Goal: Navigation & Orientation: Understand site structure

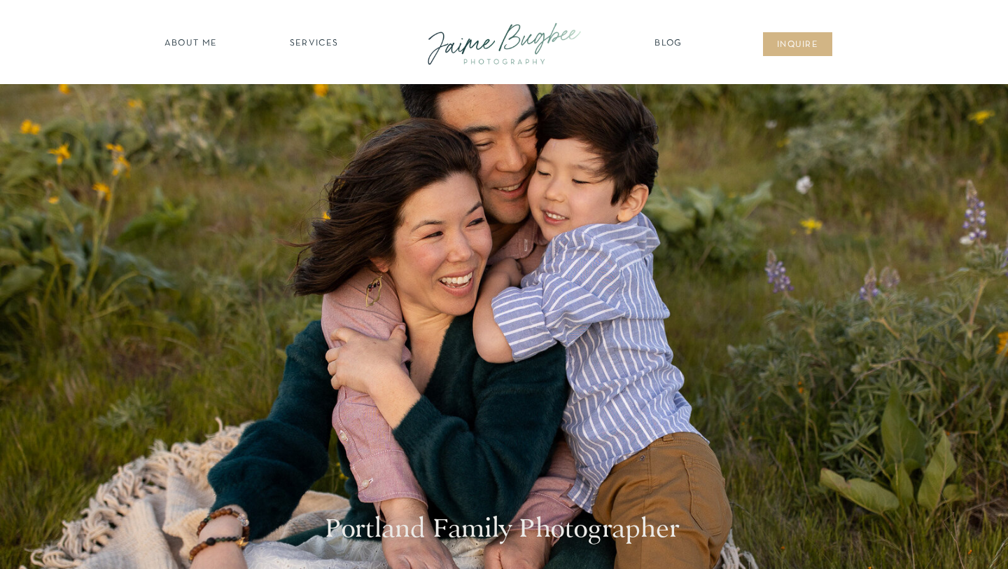
click at [319, 39] on nav "SERVICES" at bounding box center [314, 44] width 79 height 14
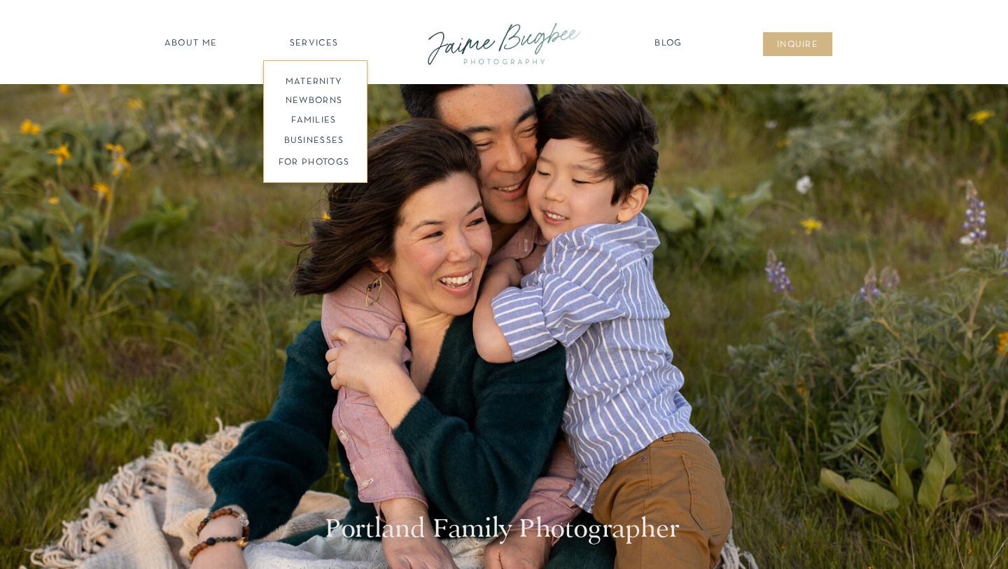
click at [330, 120] on nav "families" at bounding box center [314, 120] width 107 height 13
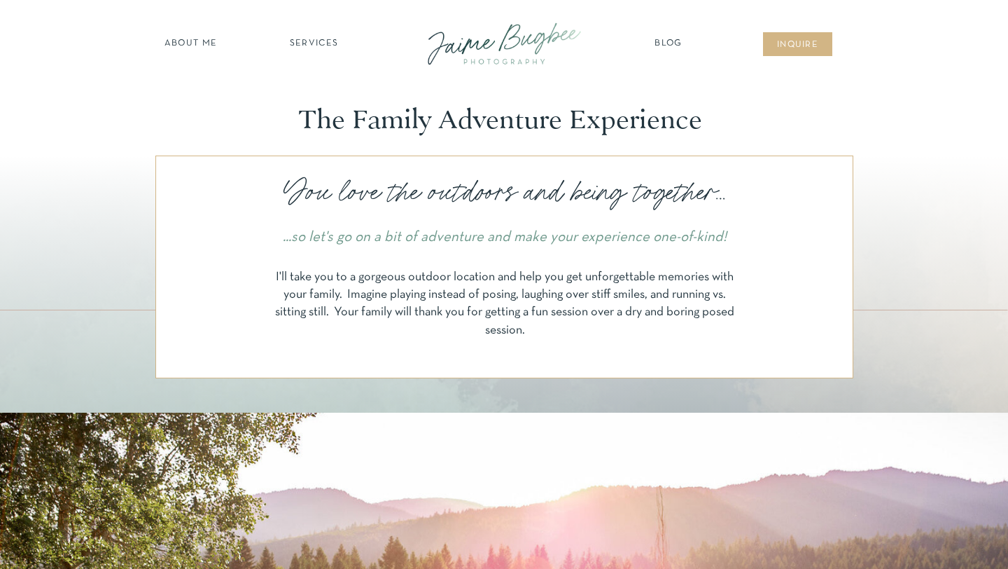
click at [314, 46] on nav "SERVICES" at bounding box center [314, 44] width 79 height 14
click at [340, 165] on nav "FOR PHOTOGS" at bounding box center [314, 162] width 107 height 13
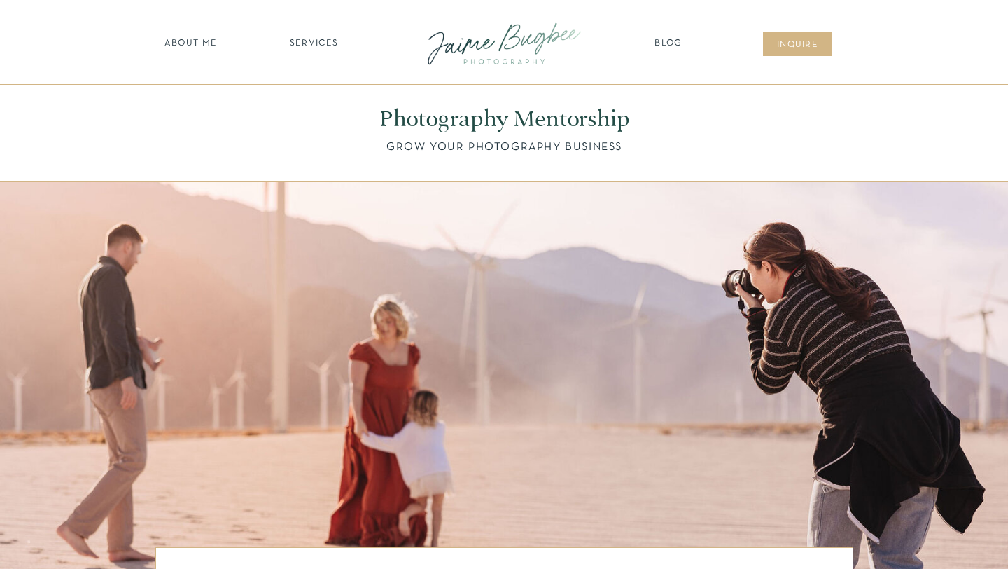
click at [305, 38] on nav "SERVICES" at bounding box center [314, 44] width 79 height 14
click at [319, 120] on nav "families" at bounding box center [314, 120] width 107 height 13
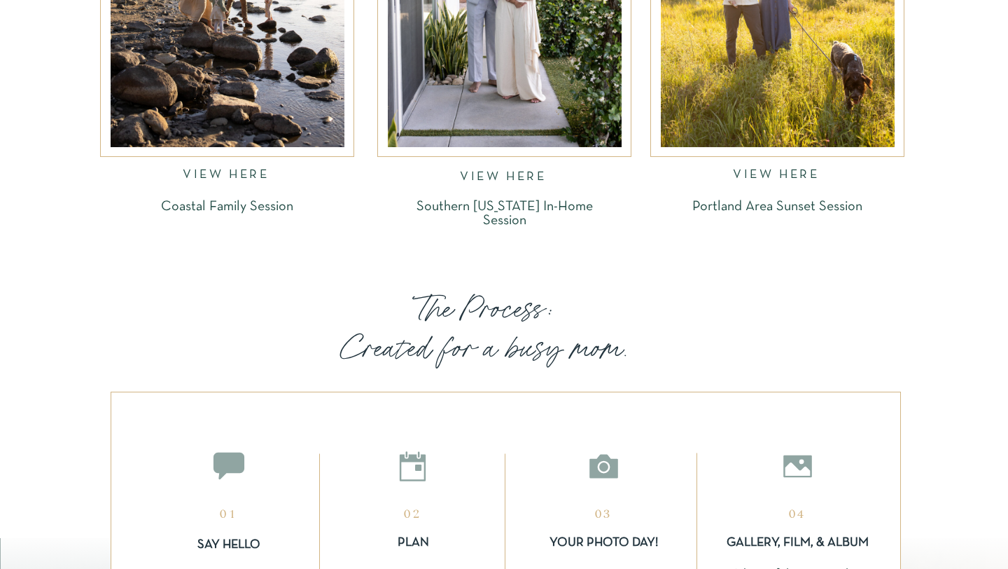
scroll to position [2725, 0]
